Goal: Task Accomplishment & Management: Complete application form

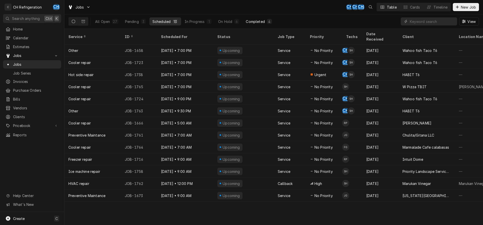
click at [248, 19] on button "Completed 4" at bounding box center [259, 21] width 32 height 8
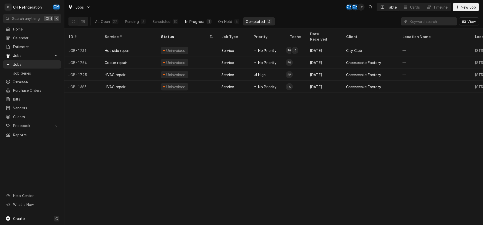
click at [185, 19] on button "In Progress 1" at bounding box center [198, 21] width 33 height 8
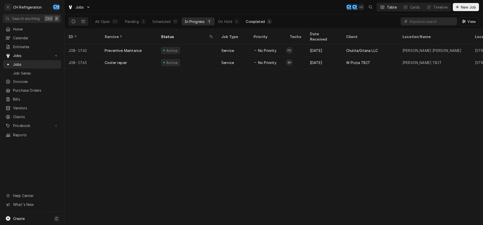
click at [252, 19] on button "Completed 4" at bounding box center [259, 21] width 32 height 8
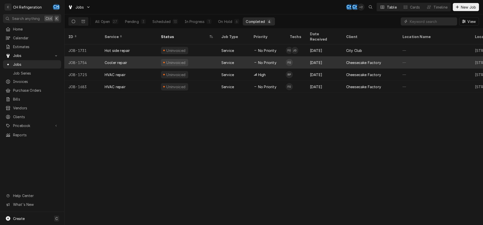
click at [331, 58] on div "Aug 19" at bounding box center [324, 62] width 36 height 12
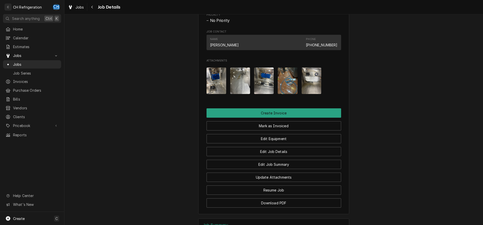
scroll to position [404, 0]
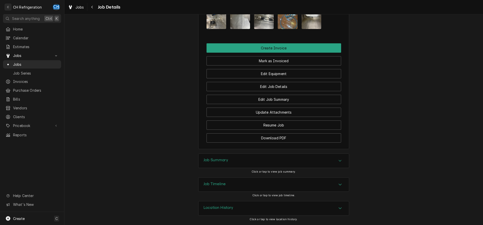
drag, startPoint x: 299, startPoint y: 157, endPoint x: 311, endPoint y: 154, distance: 13.2
click at [299, 157] on div "Job Summary" at bounding box center [273, 160] width 150 height 14
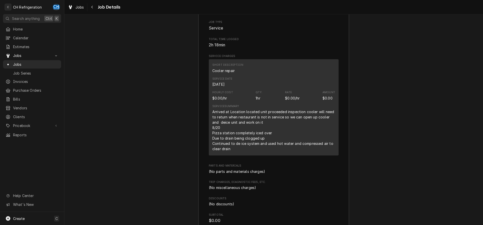
scroll to position [560, 0]
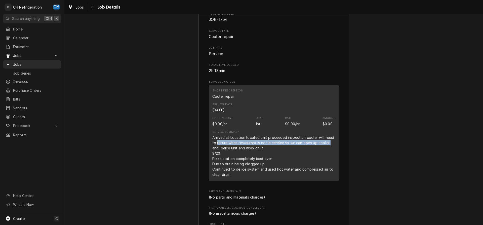
drag, startPoint x: 217, startPoint y: 146, endPoint x: 333, endPoint y: 151, distance: 116.0
click at [333, 151] on div "Arrived at Location located unit proceeded inspection cooler will need to retur…" at bounding box center [273, 156] width 123 height 42
click at [328, 151] on div "Arrived at Location located unit proceeded inspection cooler will need to retur…" at bounding box center [273, 156] width 123 height 42
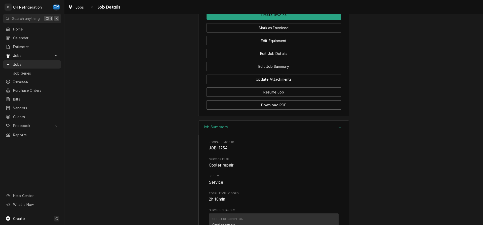
scroll to position [277, 0]
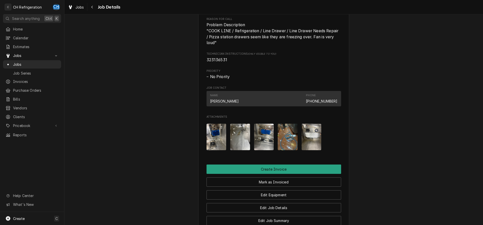
click at [220, 141] on img "Attachments" at bounding box center [216, 136] width 20 height 26
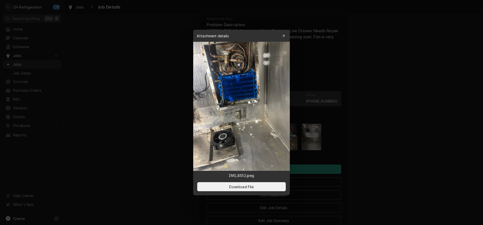
click at [375, 132] on div at bounding box center [241, 112] width 483 height 225
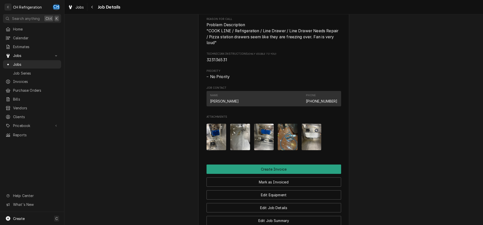
click at [239, 142] on img "Attachments" at bounding box center [240, 136] width 20 height 26
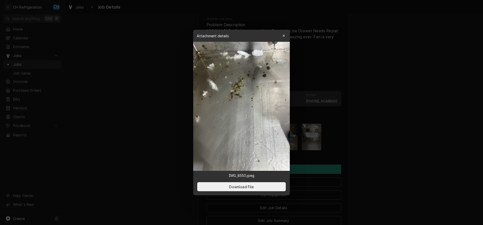
click at [379, 143] on div at bounding box center [241, 112] width 483 height 225
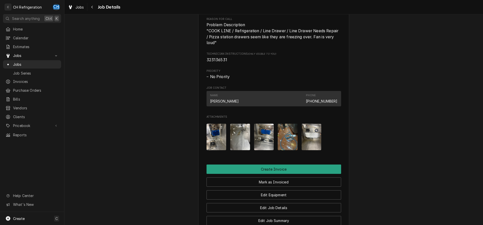
click at [224, 140] on img "Attachments" at bounding box center [216, 136] width 20 height 26
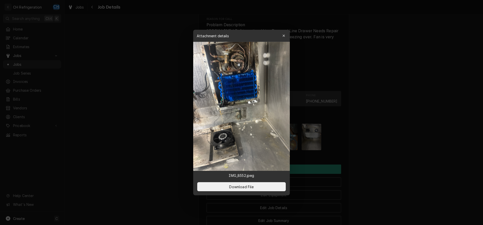
click at [408, 141] on div at bounding box center [241, 112] width 483 height 225
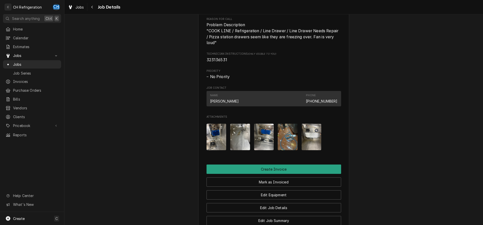
click at [235, 143] on img "Attachments" at bounding box center [240, 136] width 20 height 26
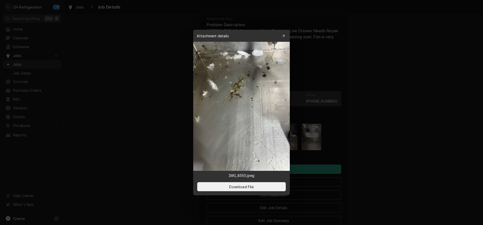
click at [390, 142] on div at bounding box center [241, 112] width 483 height 225
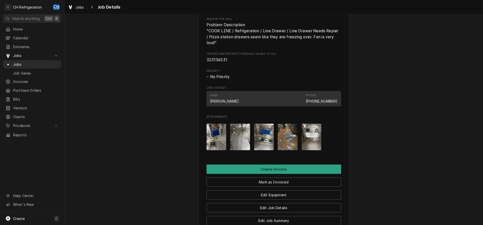
click at [266, 142] on img "Attachments" at bounding box center [264, 136] width 20 height 26
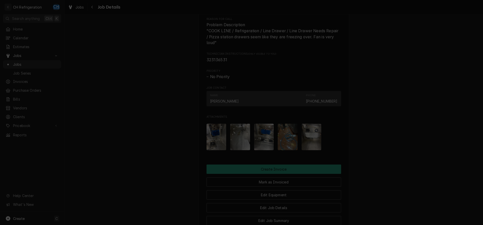
click at [390, 144] on div at bounding box center [241, 112] width 483 height 225
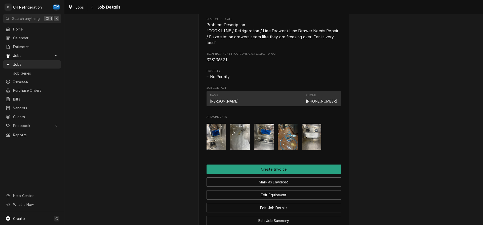
click at [289, 145] on img "Attachments" at bounding box center [288, 136] width 20 height 26
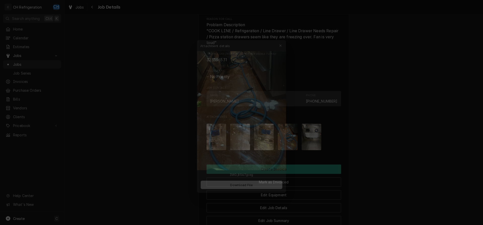
click at [402, 145] on div at bounding box center [241, 112] width 483 height 225
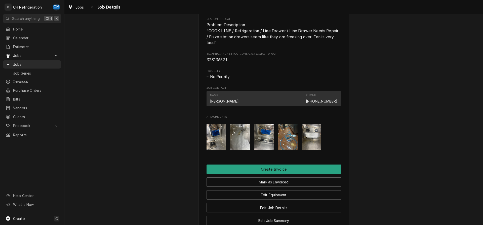
click at [300, 142] on div "Attachments" at bounding box center [273, 136] width 135 height 34
click at [310, 141] on img "Attachments" at bounding box center [312, 136] width 20 height 26
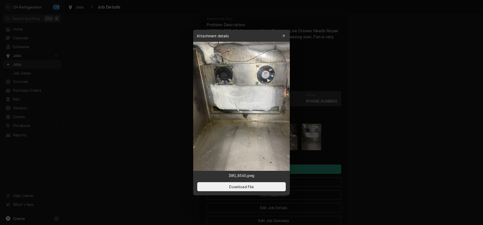
click at [379, 143] on div at bounding box center [241, 112] width 483 height 225
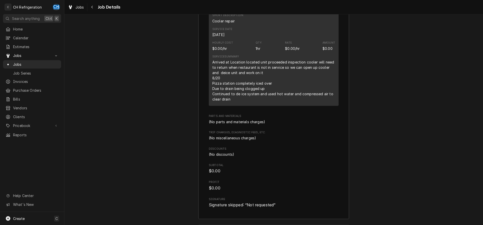
scroll to position [637, 0]
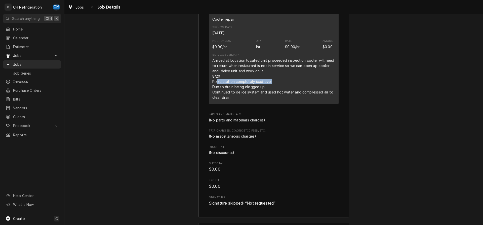
drag, startPoint x: 217, startPoint y: 88, endPoint x: 262, endPoint y: 88, distance: 45.3
click at [271, 88] on div "Arrived at Location located unit proceeded inspection cooler will need to retur…" at bounding box center [273, 79] width 123 height 42
drag, startPoint x: 212, startPoint y: 93, endPoint x: 268, endPoint y: 94, distance: 55.6
click at [268, 94] on div "Short Description Cooler repair Service Date Aug 19, 2025 Hourly Cost $0.00/hr …" at bounding box center [274, 56] width 130 height 96
click at [240, 98] on div "Arrived at Location located unit proceeded inspection cooler will need to retur…" at bounding box center [273, 79] width 123 height 42
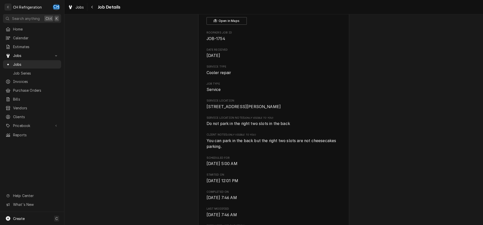
scroll to position [51, 0]
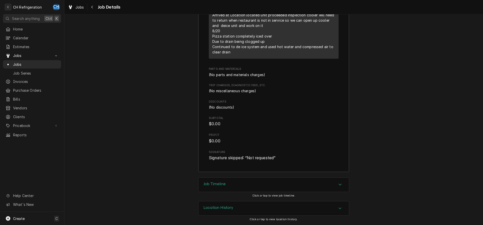
click at [230, 184] on div "Job Timeline" at bounding box center [273, 184] width 150 height 14
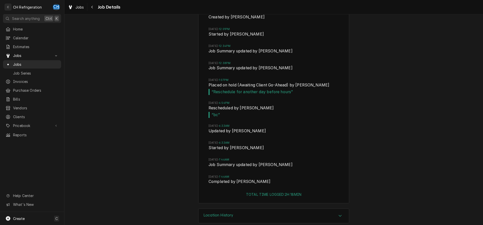
scroll to position [882, 0]
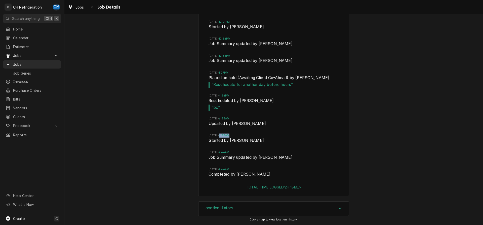
drag, startPoint x: 236, startPoint y: 137, endPoint x: 252, endPoint y: 136, distance: 15.1
click at [252, 136] on span "Wed, Aug 20, 2025 - 6:33AM" at bounding box center [274, 135] width 130 height 4
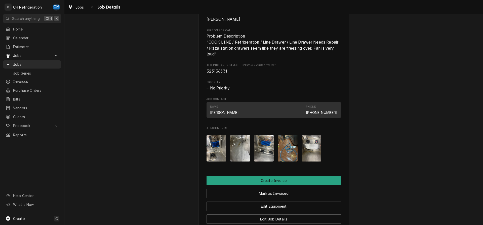
scroll to position [163, 0]
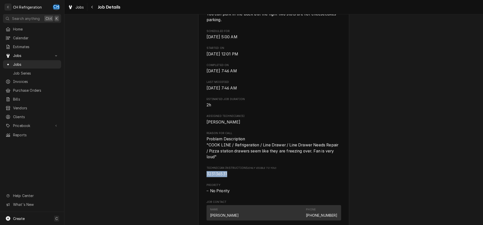
drag, startPoint x: 229, startPoint y: 178, endPoint x: 207, endPoint y: 179, distance: 21.4
click at [202, 178] on div "Cheesecake Factory 364 N Beverly Dr, Beverly Hills, CA 90210 Open in Maps Roopa…" at bounding box center [273, 126] width 151 height 515
copy span "323136531"
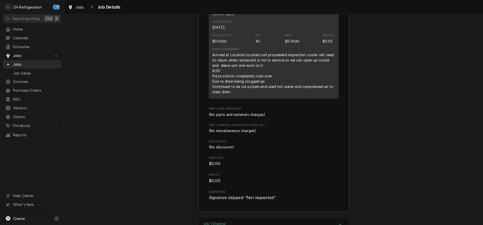
scroll to position [600, 0]
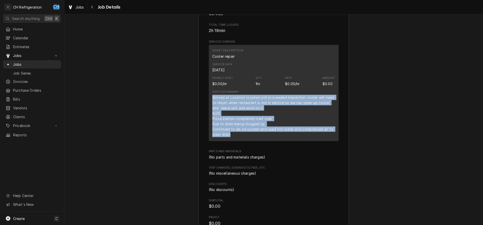
drag, startPoint x: 222, startPoint y: 135, endPoint x: 223, endPoint y: 106, distance: 29.5
click at [209, 100] on div "Short Description Cooler repair Service Date Aug 19, 2025 Hourly Cost $0.00/hr …" at bounding box center [274, 93] width 130 height 96
click at [226, 106] on div "Arrived at Location located unit proceeded inspection cooler will need to retur…" at bounding box center [273, 116] width 123 height 42
drag, startPoint x: 230, startPoint y: 136, endPoint x: 209, endPoint y: 100, distance: 41.6
click at [209, 100] on div "Short Description Cooler repair Service Date Aug 19, 2025 Hourly Cost $0.00/hr …" at bounding box center [274, 93] width 130 height 96
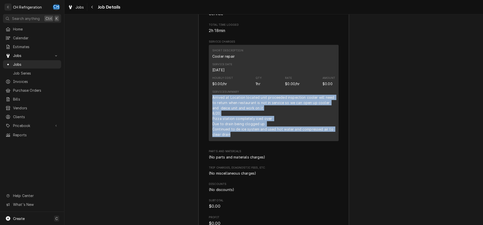
copy div "Arrived at Location located unit proceeded inspection cooler will need to retur…"
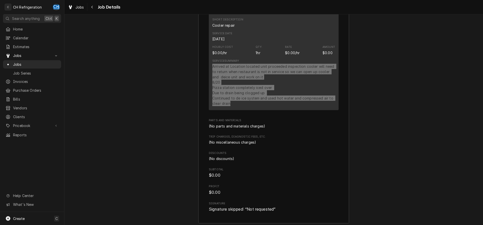
scroll to position [574, 0]
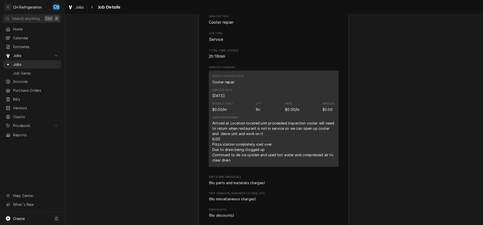
click at [295, 142] on div "Arrived at Location located unit proceeded inspection cooler will need to retur…" at bounding box center [273, 141] width 123 height 42
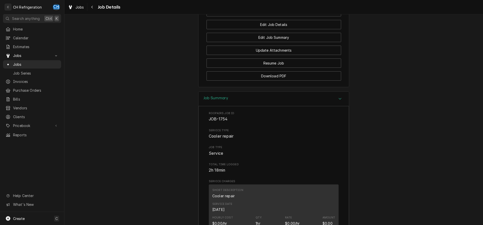
scroll to position [436, 0]
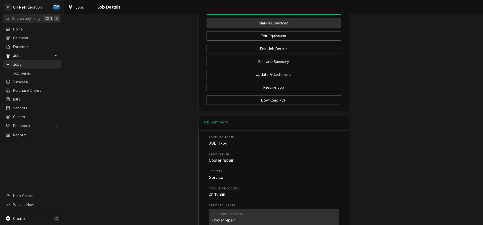
click at [276, 28] on button "Mark as Invoiced" at bounding box center [273, 22] width 135 height 9
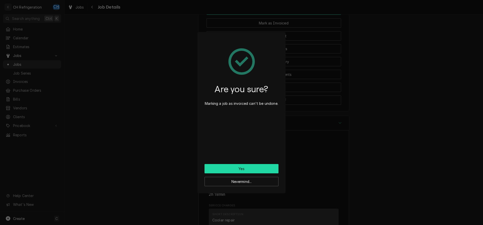
click at [217, 164] on button "Yes" at bounding box center [241, 168] width 74 height 9
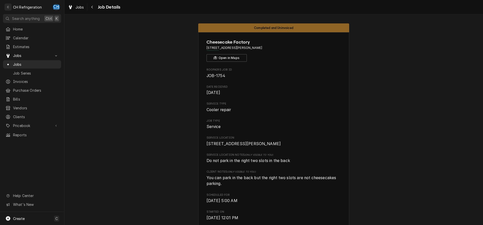
scroll to position [71, 0]
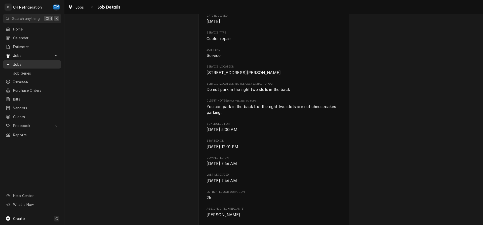
click at [15, 62] on span "Jobs" at bounding box center [36, 64] width 46 height 5
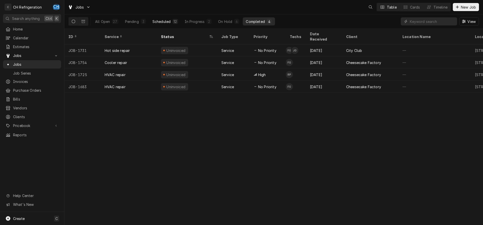
click at [168, 19] on div "Scheduled" at bounding box center [161, 21] width 18 height 5
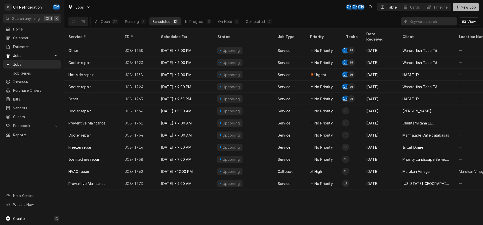
click at [467, 5] on span "New Job" at bounding box center [468, 7] width 17 height 5
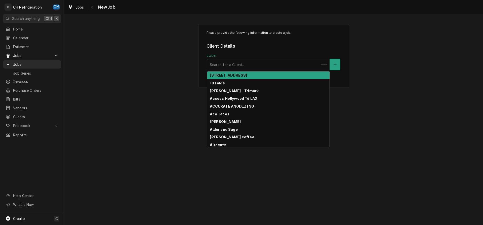
click at [229, 63] on div "Client" at bounding box center [263, 64] width 107 height 9
click at [344, 63] on div "Please provide the following information to create a job: Client Details Client…" at bounding box center [273, 55] width 151 height 63
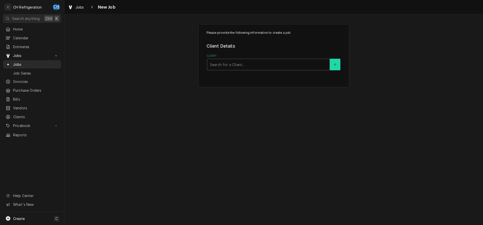
click at [340, 64] on button "Client" at bounding box center [335, 65] width 11 height 12
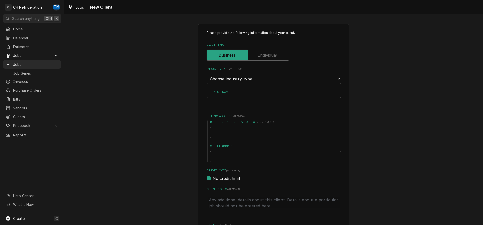
click at [252, 98] on input "Business Name" at bounding box center [273, 102] width 135 height 11
type textarea "x"
type input "A"
type textarea "x"
type input "Am"
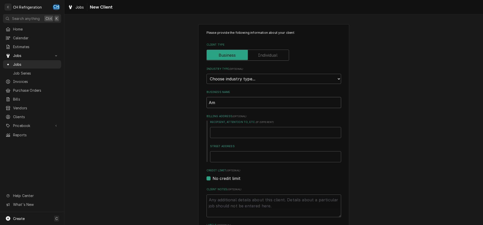
type textarea "x"
type input "Ame"
type textarea "x"
type input "Amer"
type textarea "x"
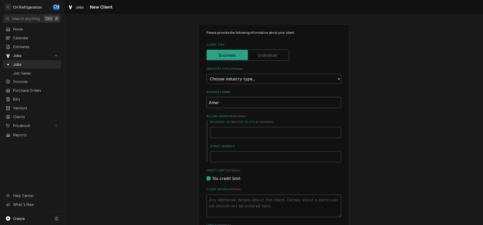
type input "Ameri"
type textarea "x"
type input "Americ"
type textarea "x"
type input "America"
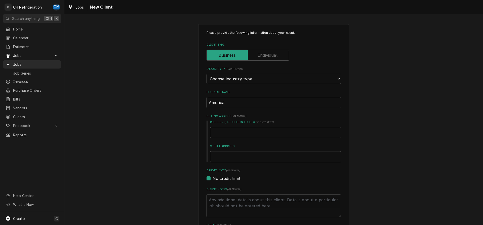
type textarea "x"
type input "American"
type textarea "x"
type input "American"
type textarea "x"
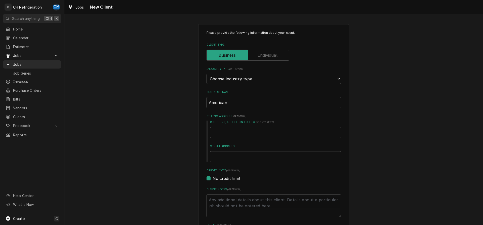
type input "American A"
type textarea "x"
type input "American Ar"
type textarea "x"
type input "American Arb"
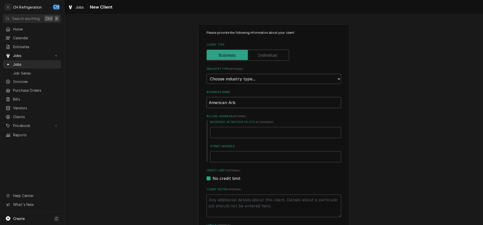
type textarea "x"
type input "American Arbi"
type textarea "x"
type input "American Arbit"
type textarea "x"
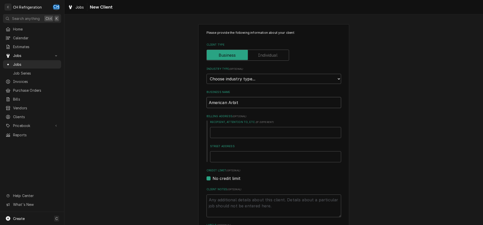
type input "American Arbitr"
type textarea "x"
type input "American Arbitra"
type textarea "x"
type input "American Arbitrat"
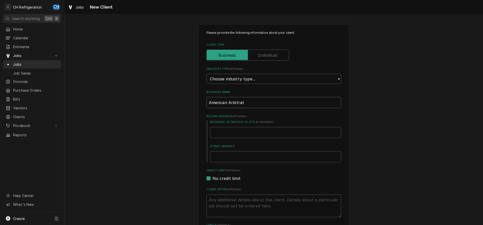
type textarea "x"
type input "American Arbitrati"
type textarea "x"
type input "American Arbitratio"
type textarea "x"
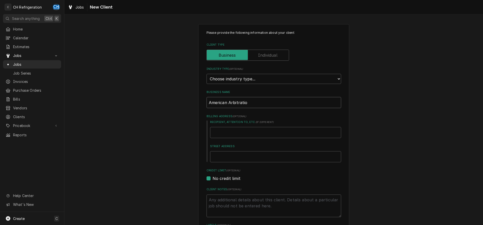
type input "American Arbitration"
type textarea "x"
type input "American Arbitration"
type textarea "x"
type input "American Arbitration A"
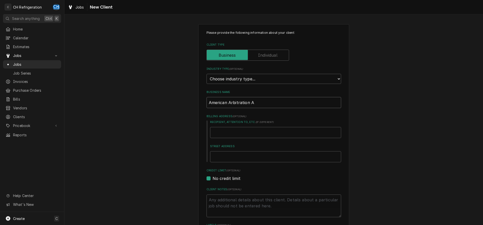
type textarea "x"
type input "American Arbitration As"
type textarea "x"
type input "American Arbitration Ass"
type textarea "x"
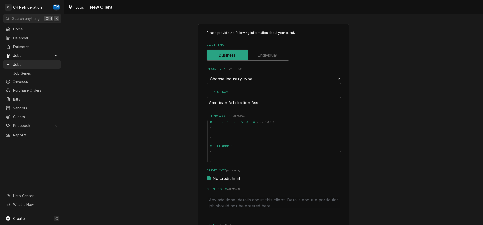
type input "American Arbitration Asso"
type textarea "x"
type input "American Arbitration Assoc"
type textarea "x"
type input "American Arbitration Associ"
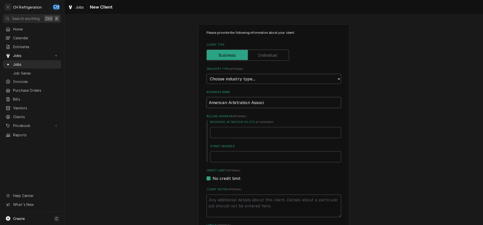
type textarea "x"
type input "American Arbitration Associa"
type textarea "x"
type input "American Arbitration Associat"
type textarea "x"
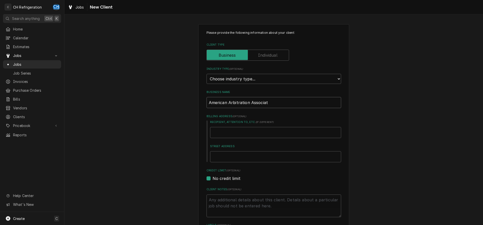
type input "American Arbitration Associati"
type textarea "x"
type input "American Arbitration Associatio"
type textarea "x"
type input "American Arbitration Association"
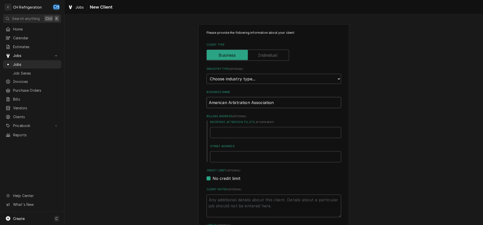
type textarea "x"
type input "American Arbitration Association"
type textarea "x"
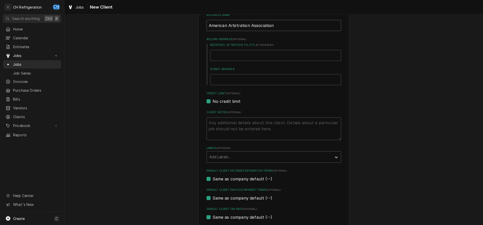
scroll to position [125, 0]
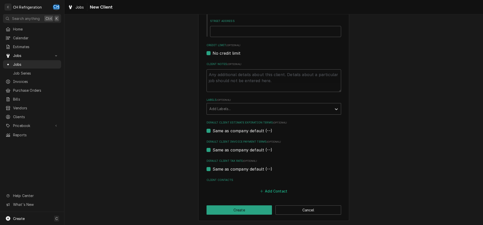
type input "American Arbitration Association"
click at [274, 190] on button "Add Contact" at bounding box center [273, 190] width 29 height 7
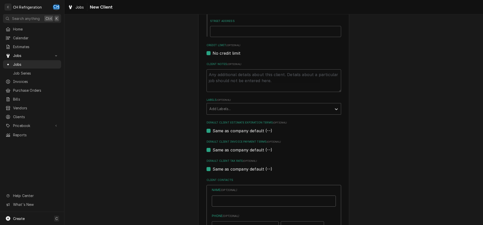
type textarea "x"
click at [245, 200] on input "Business Name" at bounding box center [274, 200] width 124 height 11
type input "Michael"
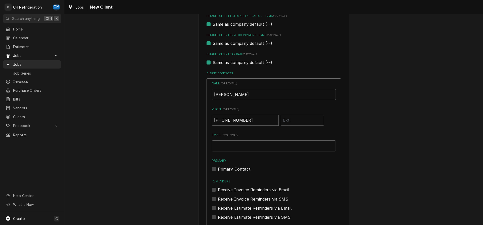
type input "(310) 738-8809"
click at [303, 142] on input "Email ( optional )" at bounding box center [274, 145] width 124 height 11
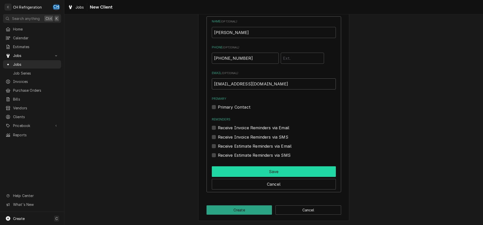
type input "powellm@adr.org"
click at [286, 172] on button "Save" at bounding box center [274, 171] width 124 height 11
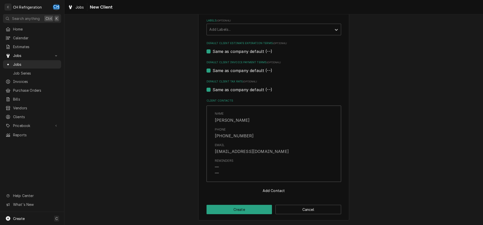
scroll to position [204, 0]
click at [246, 208] on button "Create" at bounding box center [239, 209] width 66 height 9
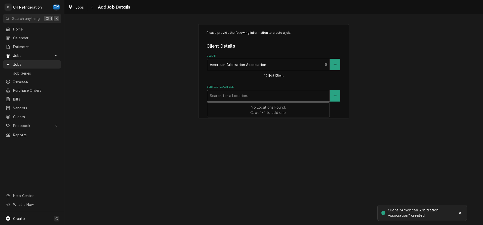
click at [260, 95] on div "Service Location" at bounding box center [268, 95] width 117 height 9
click at [335, 95] on icon "Create New Location" at bounding box center [335, 96] width 3 height 4
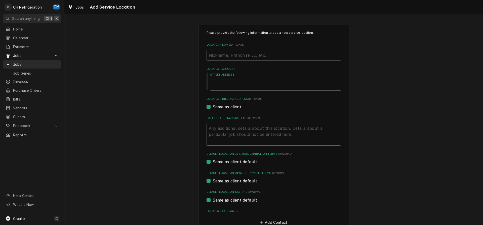
click at [250, 86] on input "Street Address" at bounding box center [275, 84] width 131 height 11
type textarea "x"
type input "7"
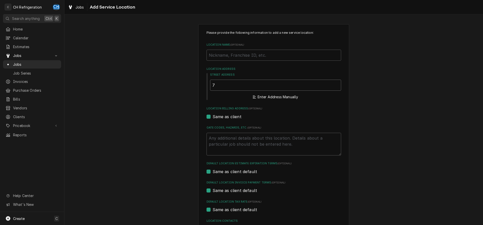
type textarea "x"
type input "72"
type textarea "x"
type input "725"
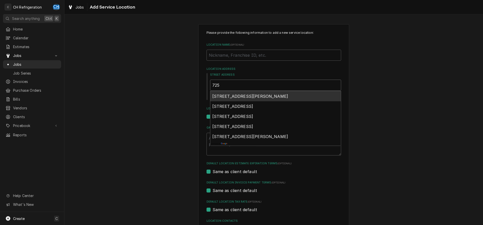
type textarea "x"
type input "725"
type textarea "x"
type input "725 s"
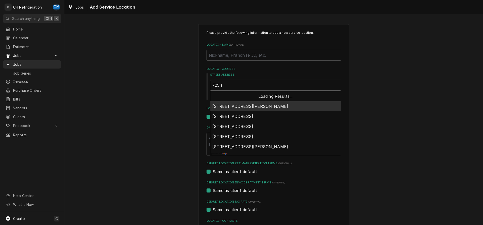
type textarea "x"
type input "725 s"
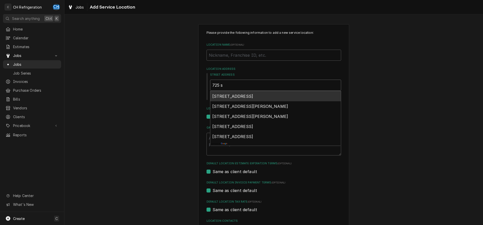
type textarea "x"
type input "725 s f"
type textarea "x"
type input "725 s fi"
type textarea "x"
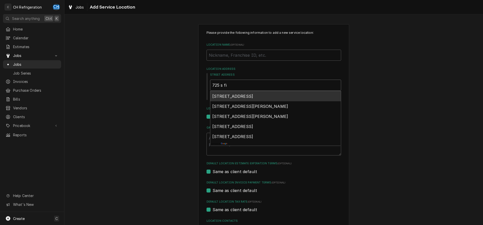
type input "725 s fig"
click at [246, 96] on span "725 South Figueroa Street, Los Angeles, CA, USA" at bounding box center [250, 96] width 76 height 5
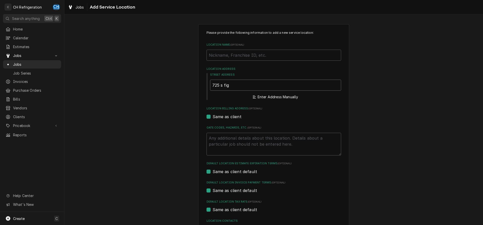
type textarea "x"
type input "725 S Figueroa St"
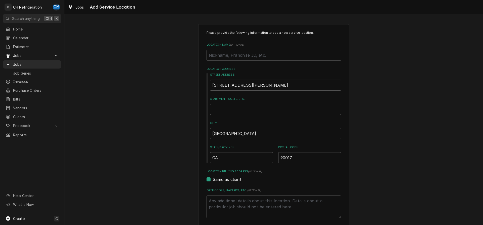
type textarea "x"
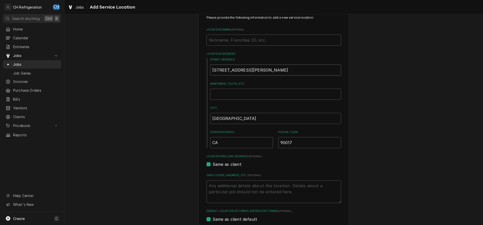
scroll to position [26, 0]
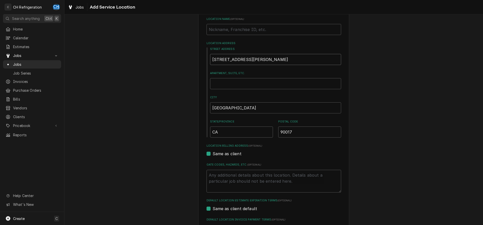
type input "725 S Figueroa St"
click at [272, 84] on input "Apartment, Suite, etc." at bounding box center [275, 83] width 131 height 11
type textarea "x"
type input "S"
type textarea "x"
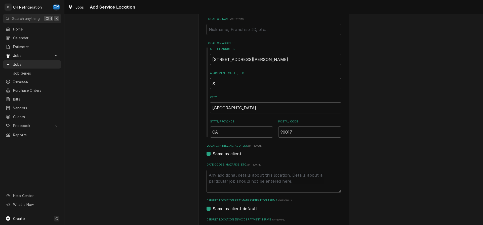
type input "Su"
type textarea "x"
type input "Sui"
type textarea "x"
type input "Suit"
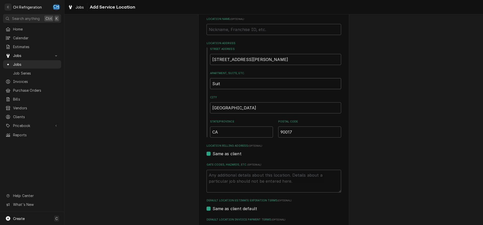
type textarea "x"
type input "Suite"
type textarea "x"
type input "Suite"
type textarea "x"
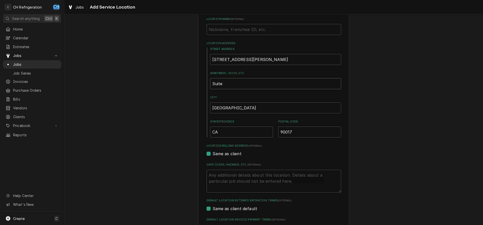
type input "Suite 4"
type textarea "x"
type input "Suite 40"
type textarea "x"
type input "Suite 400"
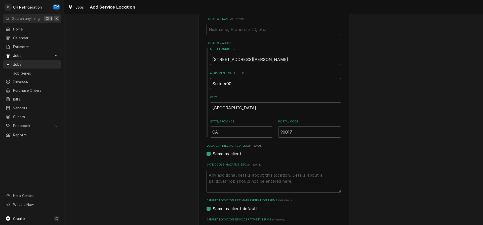
type textarea "x"
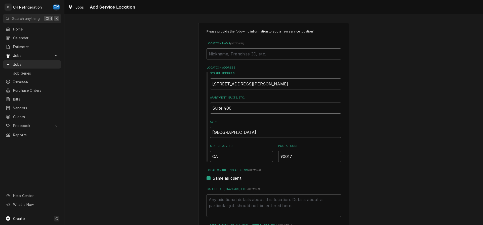
scroll to position [104, 0]
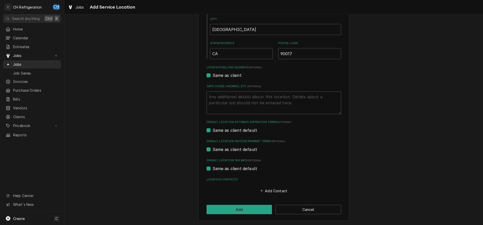
type input "Suite 400"
click at [247, 204] on div "Please provide the following information to add a new service location: Locatio…" at bounding box center [273, 70] width 151 height 300
click at [244, 208] on button "Add" at bounding box center [239, 208] width 66 height 9
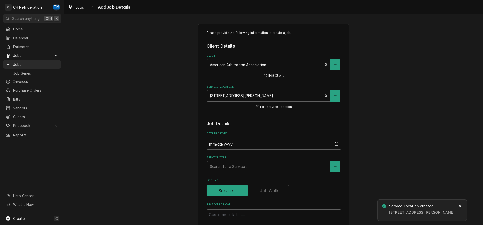
scroll to position [26, 0]
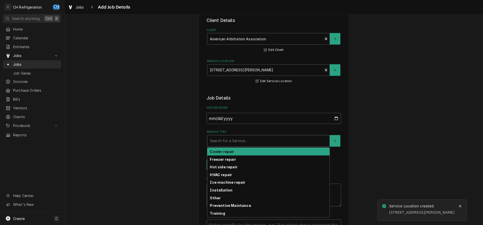
click at [243, 142] on div "Service Type" at bounding box center [268, 140] width 117 height 9
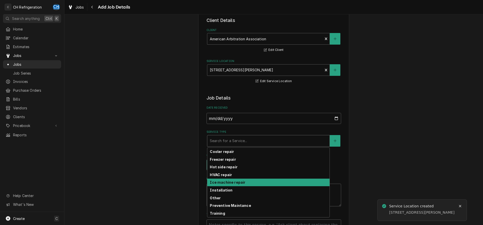
click at [233, 181] on strong "Ice machine repair" at bounding box center [227, 182] width 35 height 4
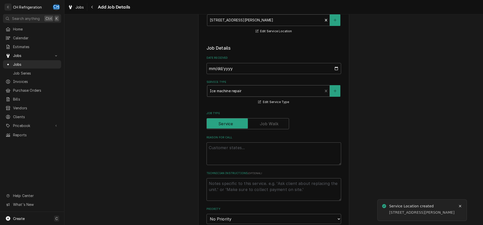
scroll to position [77, 0]
click at [276, 156] on textarea "Reason For Call" at bounding box center [273, 152] width 135 height 23
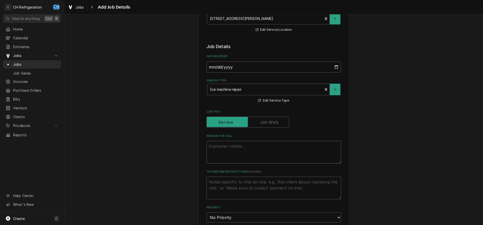
type textarea "x"
type textarea "H"
type textarea "x"
type textarea "Ho"
type textarea "x"
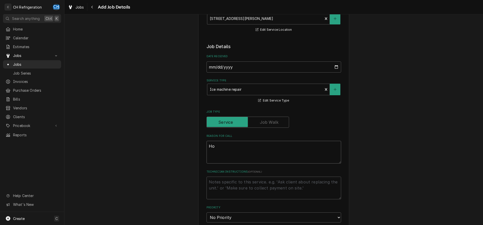
type textarea "Hos"
type textarea "x"
type textarea "Hosh"
type textarea "x"
type textarea "Hoshi"
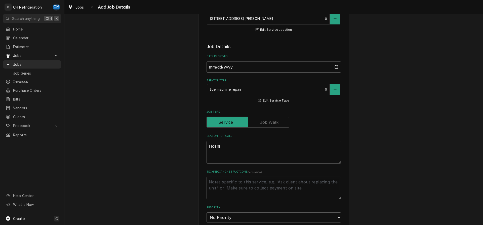
type textarea "x"
type textarea "Hoshiz"
type textarea "x"
type textarea "Hoshiza"
type textarea "x"
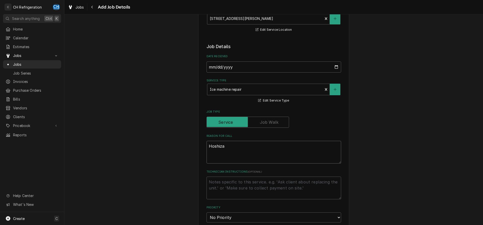
type textarea "Hoshizak"
type textarea "x"
type textarea "Hoshizaki"
type textarea "x"
type textarea "Hoshizaki"
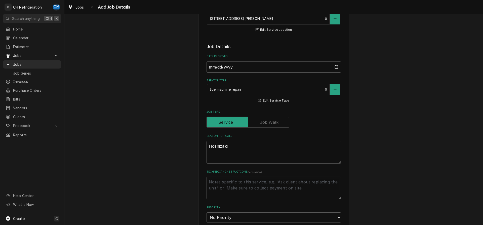
type textarea "x"
type textarea "Hoshizaki i"
type textarea "x"
type textarea "Hoshizaki ic"
type textarea "x"
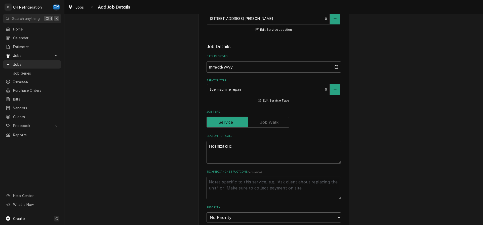
type textarea "Hoshizaki ice"
type textarea "x"
type textarea "Hoshizaki ice"
type textarea "x"
type textarea "Hoshizaki ice m"
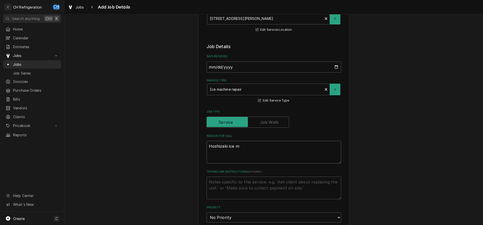
type textarea "x"
type textarea "Hoshizaki ice ma"
type textarea "x"
type textarea "Hoshizaki ice mac"
type textarea "x"
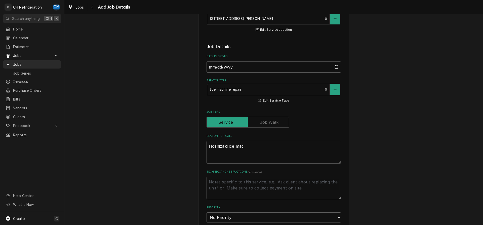
type textarea "Hoshizaki ice mach"
type textarea "x"
type textarea "Hoshizaki ice machi"
type textarea "x"
type textarea "Hoshizaki ice machin"
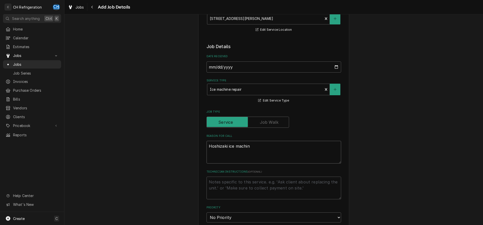
type textarea "x"
type textarea "Hoshizaki ice machine"
type textarea "x"
type textarea "Hoshizaki ice machine"
type textarea "x"
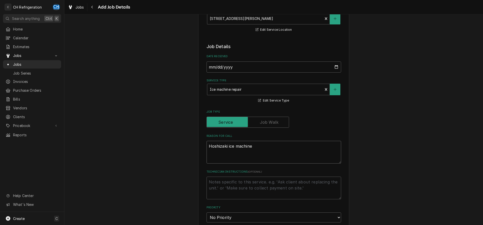
type textarea "Hoshizaki ice machine"
type textarea "x"
type textarea "Hoshizaki ice machine m"
type textarea "x"
type textarea "Hoshizaki ice machine m#"
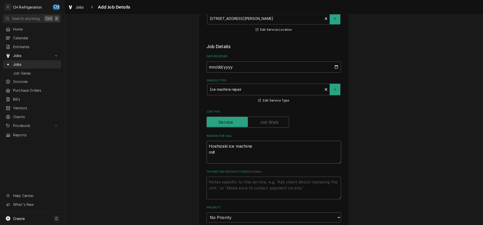
type textarea "x"
type textarea "Hoshizaki ice machine m#"
type textarea "x"
type textarea "Hoshizaki ice machine m# A"
type textarea "x"
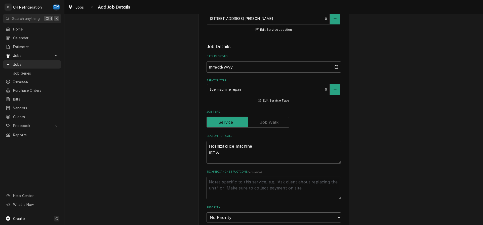
type textarea "Hoshizaki ice machine m# AM"
type textarea "x"
type textarea "Hoshizaki ice machine m# AM-"
type textarea "x"
type textarea "Hoshizaki ice machine m# AM-5"
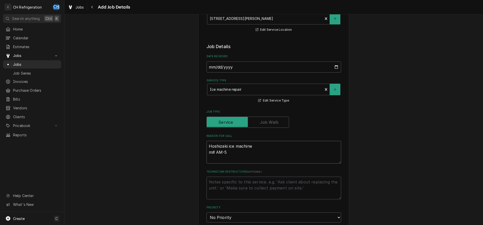
type textarea "x"
type textarea "Hoshizaki ice machine m# AM-50"
type textarea "x"
type textarea "Hoshizaki ice machine m# AM-50B"
type textarea "x"
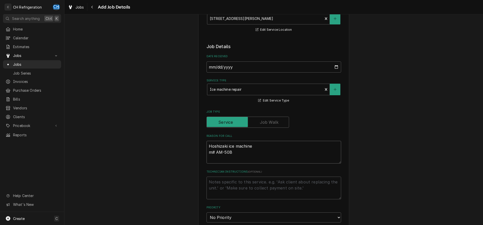
type textarea "Hoshizaki ice machine m# AM-50BA"
type textarea "x"
type textarea "Hoshizaki ice machine m# AM-50BAJ"
type textarea "x"
type textarea "Hoshizaki ice machine m# AM-50BAJ0"
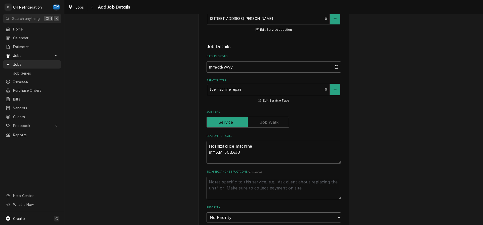
type textarea "x"
type textarea "Hoshizaki ice machine m# AM-50BAJ"
type textarea "x"
type textarea "Hoshizaki ice machine m# AM-50BAJ-"
type textarea "x"
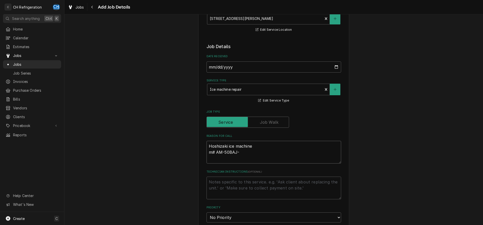
type textarea "Hoshizaki ice machine m# AM-50BAJ-A"
type textarea "x"
type textarea "Hoshizaki ice machine m# AM-50BAJ-AD"
type textarea "x"
type textarea "Hoshizaki ice machine m# AM-50BAJ-AD"
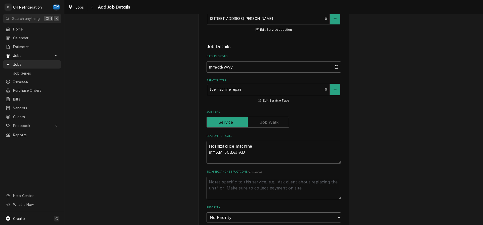
type textarea "x"
type textarea "Hoshizaki ice machine m# AM-50BAJ-AD s"
type textarea "x"
type textarea "Hoshizaki ice machine m# AM-50BAJ-AD s#"
type textarea "x"
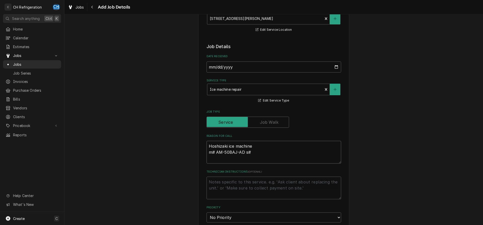
type textarea "Hoshizaki ice machine m# AM-50BAJ-AD s#"
click at [261, 146] on textarea "Hoshizaki ice machine m# AM-50BAJ-AD s# K04763B" at bounding box center [273, 152] width 135 height 23
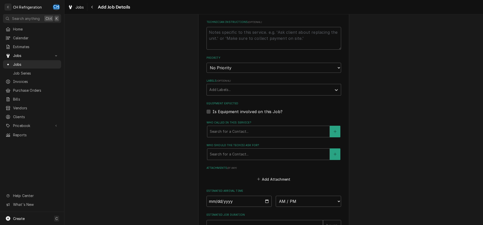
scroll to position [257, 0]
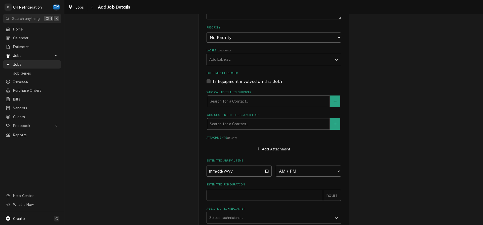
click at [247, 120] on div "Who should the tech(s) ask for?" at bounding box center [268, 123] width 117 height 9
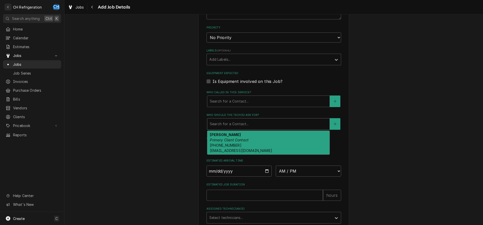
drag, startPoint x: 246, startPoint y: 143, endPoint x: 250, endPoint y: 147, distance: 6.1
click at [246, 143] on div "Michael Primary Client Contact (310) 738-8809 powellm@adr.org" at bounding box center [268, 143] width 122 height 24
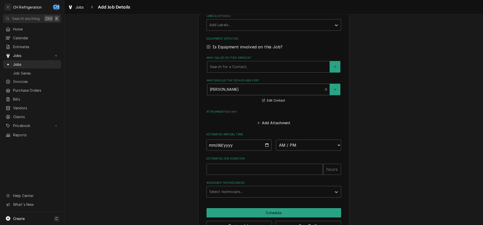
scroll to position [307, 0]
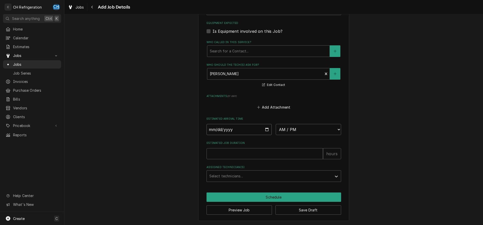
click at [265, 128] on input "Date" at bounding box center [238, 129] width 65 height 11
click at [276, 124] on select "AM / PM 6:00 AM 6:15 AM 6:30 AM 6:45 AM 7:00 AM 7:15 AM 7:30 AM 7:45 AM 8:00 AM…" at bounding box center [308, 129] width 65 height 11
click option "12:00 PM" at bounding box center [0, 0] width 0 height 0
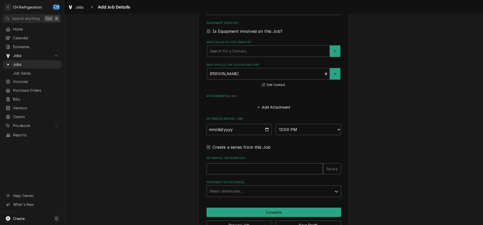
click at [253, 167] on input "Estimated Job Duration" at bounding box center [264, 168] width 116 height 11
click at [252, 186] on div "Assigned Technician(s)" at bounding box center [269, 190] width 120 height 9
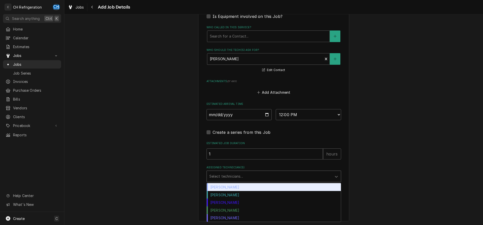
scroll to position [322, 0]
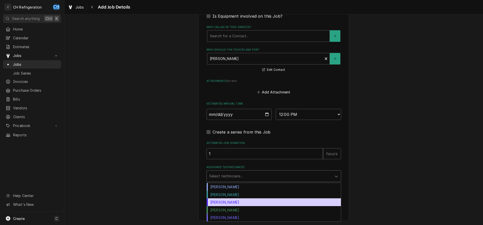
click at [233, 203] on div "Josh Galindo" at bounding box center [274, 202] width 134 height 8
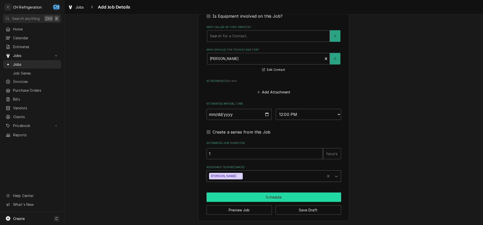
click at [255, 198] on button "Schedule" at bounding box center [273, 196] width 135 height 9
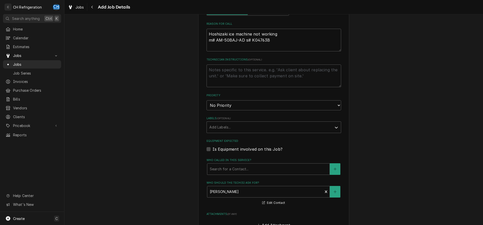
scroll to position [61, 0]
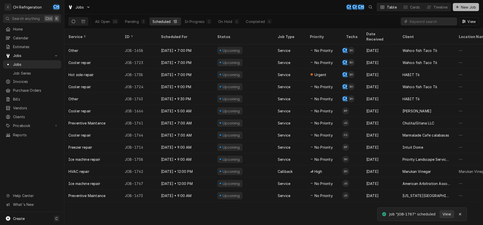
click at [458, 6] on icon "Dynamic Content Wrapper" at bounding box center [457, 7] width 3 height 3
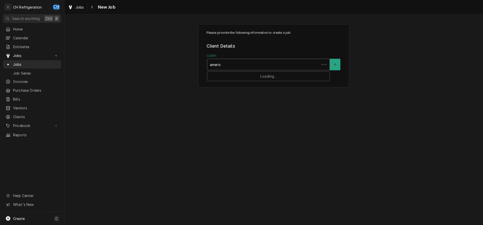
type input "america"
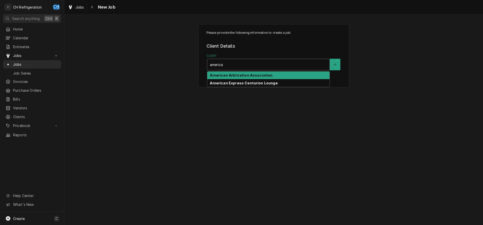
click at [222, 73] on strong "American Arbitration Association" at bounding box center [241, 75] width 63 height 4
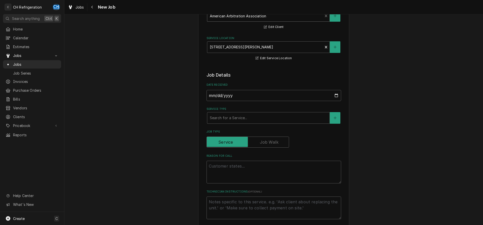
scroll to position [51, 0]
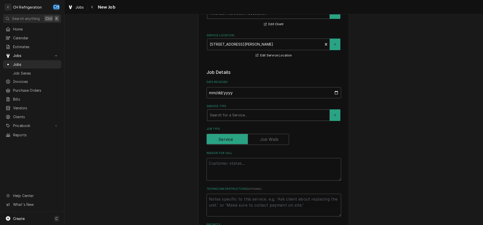
click at [245, 119] on div "Service Type" at bounding box center [268, 114] width 117 height 9
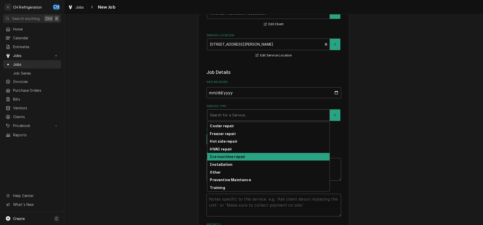
click at [230, 158] on strong "Ice machine repair" at bounding box center [227, 156] width 35 height 4
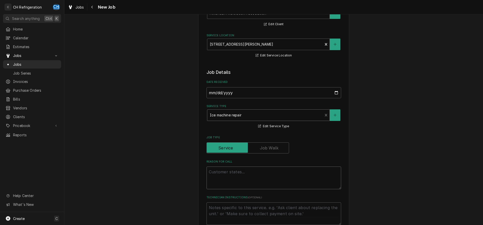
click at [248, 168] on textarea "Reason For Call" at bounding box center [273, 177] width 135 height 23
type textarea "x"
type textarea "i"
type textarea "x"
type textarea "ic"
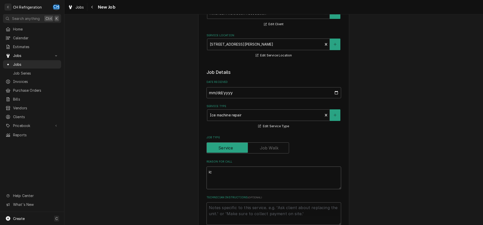
type textarea "x"
type textarea "ice"
type textarea "x"
type textarea "ice"
type textarea "x"
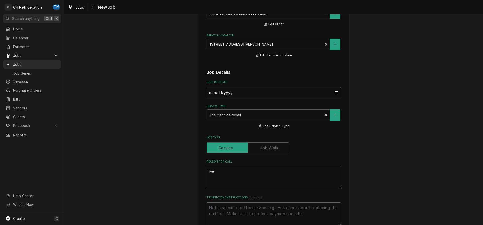
type textarea "ice m"
type textarea "x"
type textarea "ice ma"
type textarea "x"
type textarea "ice mac"
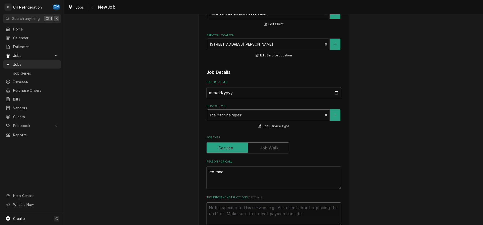
type textarea "x"
type textarea "ice mach"
type textarea "x"
type textarea "ice machi"
type textarea "x"
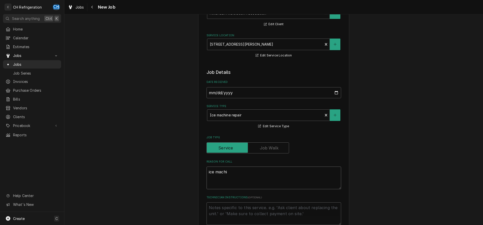
type textarea "ice machin"
type textarea "x"
type textarea "ice machine"
type textarea "x"
type textarea "ice machine"
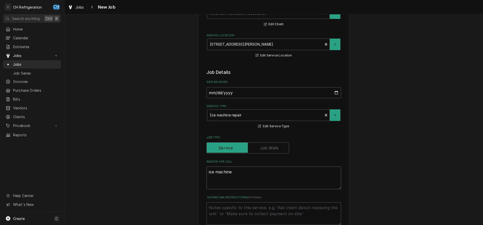
type textarea "x"
type textarea "ice machine w"
type textarea "x"
type textarea "ice machine wo"
type textarea "x"
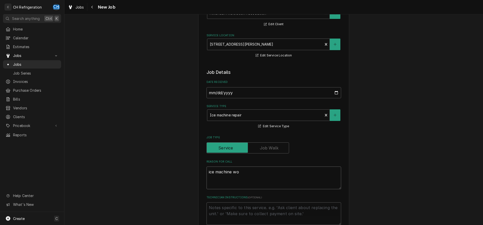
type textarea "ice machine wor"
type textarea "x"
type textarea "ice machine work"
type textarea "x"
type textarea "ice machine worki"
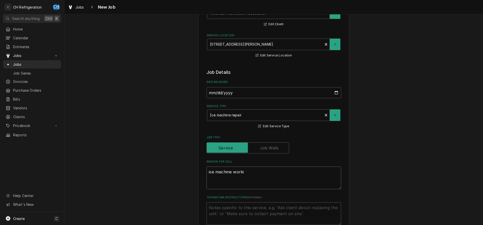
type textarea "x"
type textarea "ice machine workin"
type textarea "x"
type textarea "ice machine working"
type textarea "x"
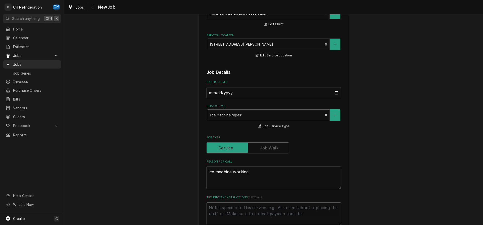
type textarea "ice machine working"
type textarea "x"
type textarea "ice machine working b"
type textarea "x"
type textarea "ice machine working bu"
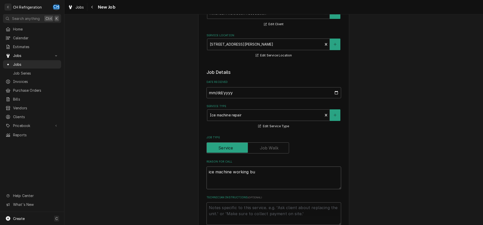
type textarea "x"
type textarea "ice machine working but"
type textarea "x"
type textarea "ice machine working but"
type textarea "x"
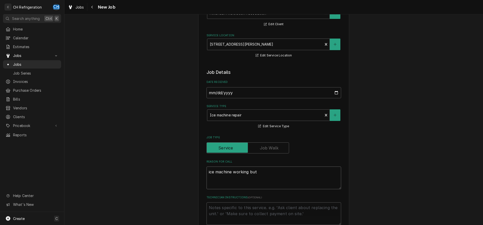
type textarea "ice machine working but m"
type textarea "x"
type textarea "ice machine working but mo"
type textarea "x"
type textarea "ice machine working but mot"
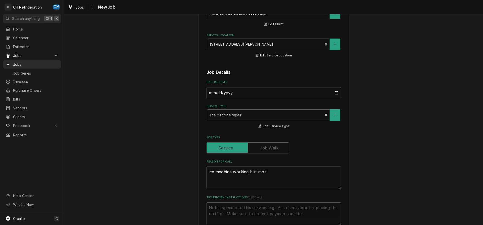
type textarea "x"
type textarea "ice machine working but moto"
type textarea "x"
type textarea "ice machine working but motor"
type textarea "x"
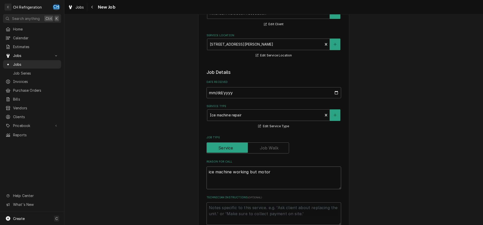
type textarea "ice machine working but motor"
type textarea "x"
type textarea "ice machine working but motor i"
type textarea "x"
type textarea "ice machine working but motor is"
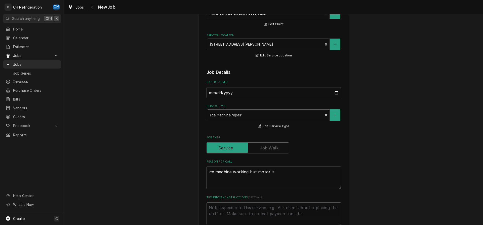
type textarea "x"
type textarea "ice machine working but motor is"
type textarea "x"
type textarea "ice machine working but motor is l"
type textarea "x"
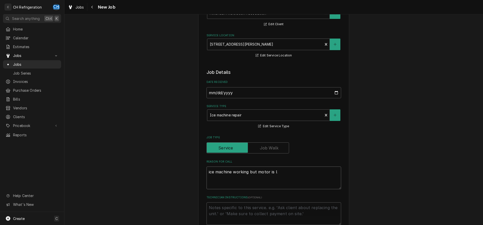
type textarea "ice machine working but motor is lo"
type textarea "x"
type textarea "ice machine working but motor is lou"
type textarea "x"
type textarea "ice machine working but motor is loud"
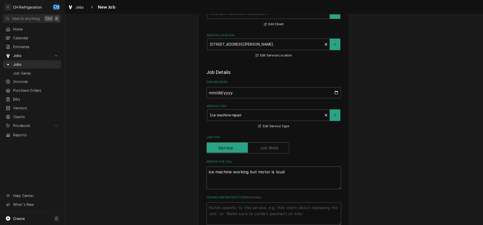
type textarea "x"
type textarea "ice machine working but motor is loud"
type textarea "x"
type textarea "ice machine working but motor is loud"
type textarea "x"
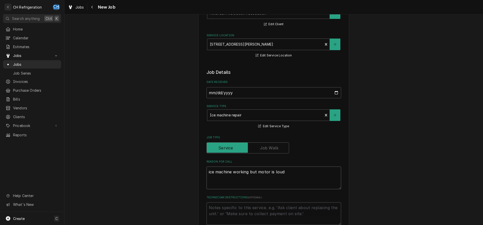
type textarea "ice machine working but motor is loud M"
type textarea "x"
type textarea "ice machine working but motor is loud"
type textarea "x"
type textarea "ice machine working but motor is loud m"
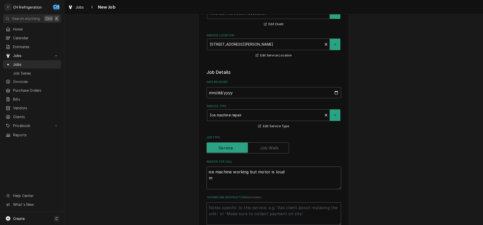
type textarea "x"
type textarea "ice machine working but motor is loud m#"
type textarea "x"
type textarea "ice machine working but motor is loud m#"
type textarea "x"
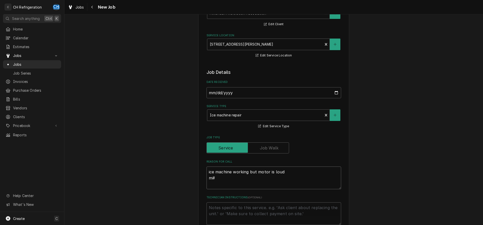
type textarea "ice machine working but motor is loud m# A"
type textarea "x"
type textarea "ice machine working but motor is loud m# AM"
type textarea "x"
type textarea "ice machine working but motor is loud m# AM-"
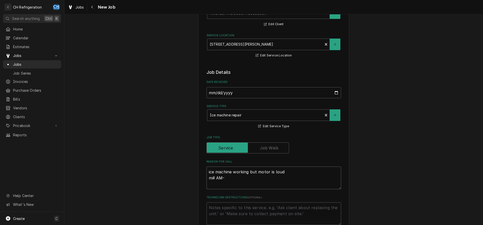
type textarea "x"
type textarea "ice machine working but motor is loud m# AM-5"
type textarea "x"
type textarea "ice machine working but motor is loud m# AM-50"
type textarea "x"
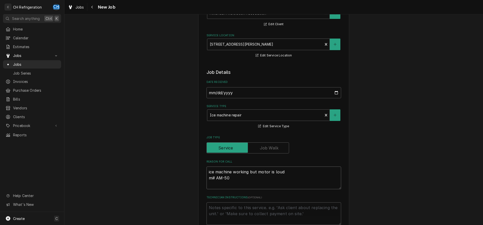
type textarea "ice machine working but motor is loud m# AM-50B"
type textarea "x"
type textarea "ice machine working but motor is loud m# AM-50BA"
type textarea "x"
type textarea "ice machine working but motor is loud m# AM-50BAJ"
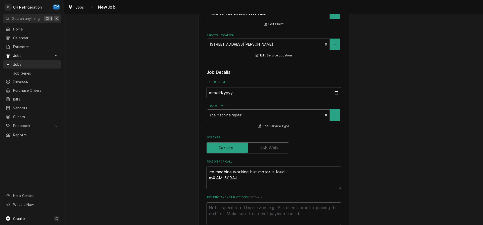
type textarea "x"
type textarea "ice machine working but motor is loud m# AM-50BAJ-"
type textarea "x"
type textarea "ice machine working but motor is loud m# AM-50BAJ-A"
type textarea "x"
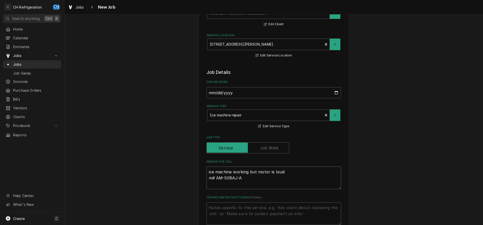
type textarea "ice machine working but motor is loud m# AM-50BAJ-AD"
type textarea "x"
type textarea "ice machine working but motor is loud m# AM-50BAJ-AD"
type textarea "x"
type textarea "ice machine working but motor is loud m# AM-50BAJ-AD s"
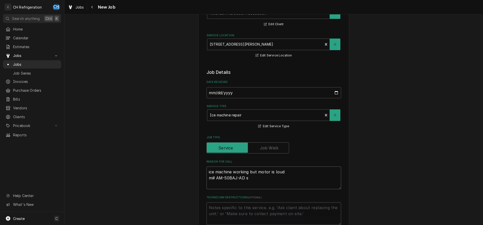
type textarea "x"
type textarea "ice machine working but motor is loud m# AM-50BAJ-AD s#"
type textarea "x"
type textarea "ice machine working but motor is loud m# AM-50BAJ-AD s#"
type textarea "x"
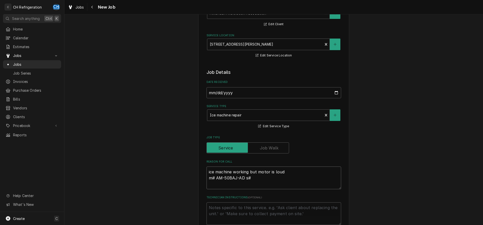
type textarea "ice machine working but motor is loud m# AM-50BAJ-AD s# K"
type textarea "x"
type textarea "ice machine working but motor is loud m# AM-50BAJ-AD s# K0"
type textarea "x"
type textarea "ice machine working but motor is loud m# AM-50BAJ-AD s# K04"
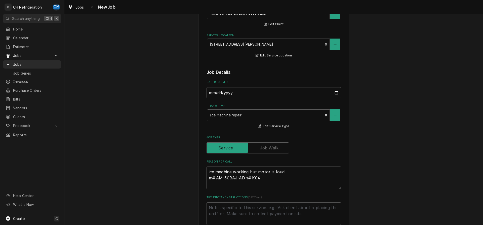
type textarea "x"
type textarea "ice machine working but motor is loud m# AM-50BAJ-AD s# K048"
type textarea "x"
type textarea "ice machine working but motor is loud m# AM-50BAJ-AD s# K0488"
type textarea "x"
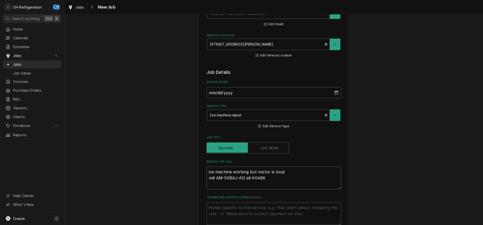
type textarea "ice machine working but motor is loud m# AM-50BAJ-AD s# K04884"
type textarea "x"
type textarea "ice machine working but motor is loud m# AM-50BAJ-AD s# K04884B"
type textarea "x"
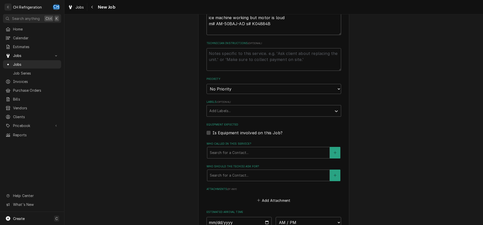
scroll to position [231, 0]
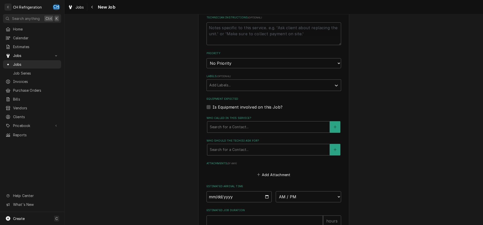
type textarea "ice machine working but motor is loud m# AM-50BAJ-AD s# K04884B"
click at [254, 156] on fieldset "Job Details Date Received 2025-08-20 Service Type Ice machine repair Edit Servi…" at bounding box center [273, 91] width 135 height 405
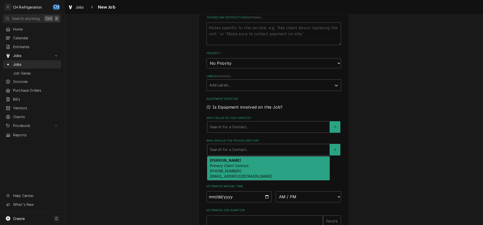
click at [254, 150] on div "Who should the tech(s) ask for?" at bounding box center [268, 149] width 117 height 9
click at [251, 165] on div "Michael Primary Client Contact (310) 738-8809 powellm@adr.org" at bounding box center [268, 168] width 122 height 24
type textarea "x"
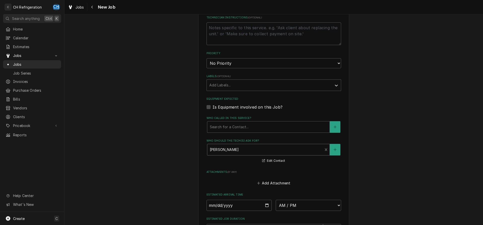
scroll to position [282, 0]
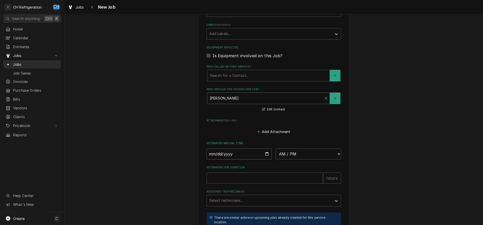
click at [268, 156] on input "Date" at bounding box center [238, 153] width 65 height 11
click at [267, 154] on input "Date" at bounding box center [238, 153] width 65 height 11
type input "2025-08-20"
type textarea "x"
click at [268, 151] on input "2025-08-20" at bounding box center [238, 153] width 65 height 11
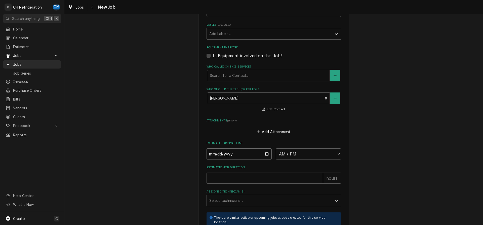
type input "2025-08-21"
click at [276, 148] on select "AM / PM 6:00 AM 6:15 AM 6:30 AM 6:45 AM 7:00 AM 7:15 AM 7:30 AM 7:45 AM 8:00 AM…" at bounding box center [308, 153] width 65 height 11
type textarea "x"
select select "12:30:00"
click option "12:30 PM" at bounding box center [0, 0] width 0 height 0
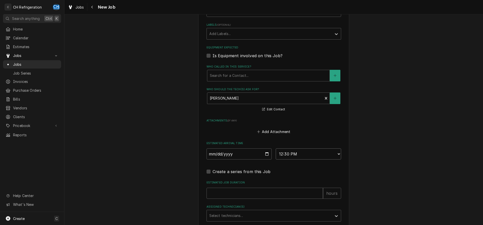
scroll to position [334, 0]
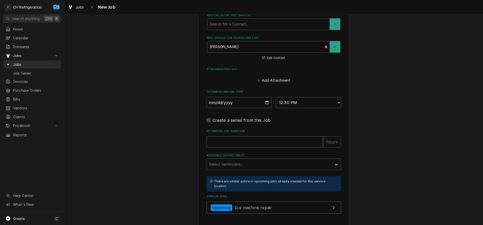
click at [232, 143] on input "Estimated Job Duration" at bounding box center [264, 141] width 116 height 11
type textarea "x"
type input "1"
type textarea "x"
type input "1"
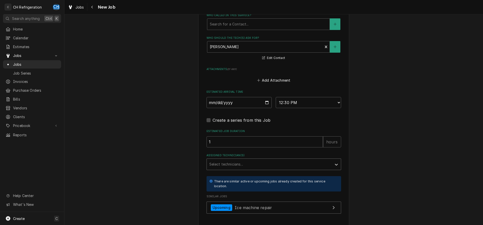
click at [241, 163] on div "Assigned Technician(s)" at bounding box center [269, 163] width 120 height 9
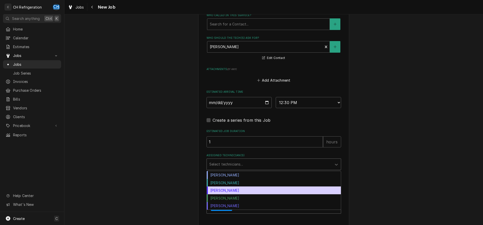
click at [231, 190] on div "Josh Galindo" at bounding box center [274, 190] width 134 height 8
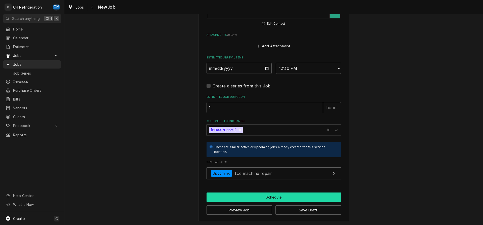
click at [246, 197] on button "Schedule" at bounding box center [273, 196] width 135 height 9
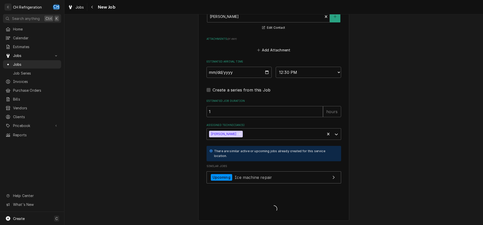
scroll to position [363, 0]
type textarea "x"
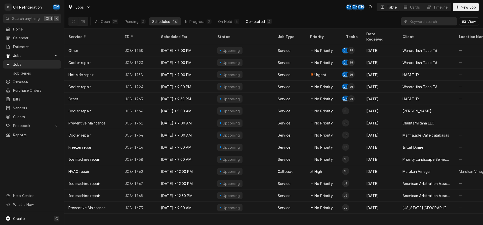
click at [256, 20] on div "Completed" at bounding box center [255, 21] width 19 height 5
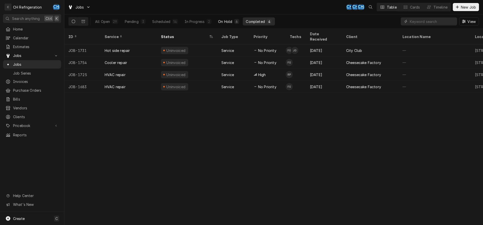
click at [223, 22] on div "On Hold" at bounding box center [225, 21] width 14 height 5
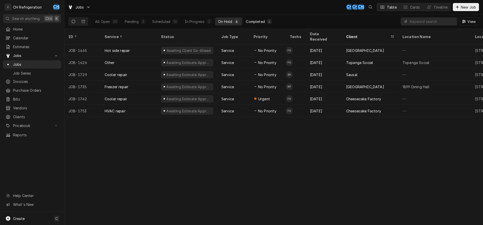
click at [258, 23] on div "Completed" at bounding box center [255, 21] width 19 height 5
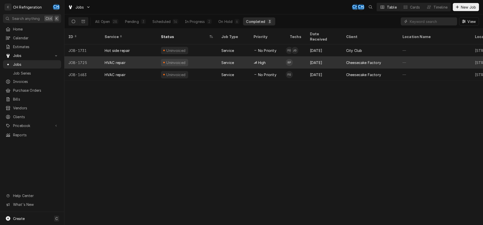
click at [328, 56] on div "[DATE]" at bounding box center [324, 62] width 36 height 12
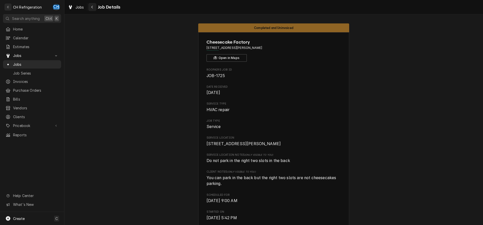
click at [92, 8] on icon "Navigate back" at bounding box center [92, 7] width 2 height 4
